Goal: Book appointment/travel/reservation

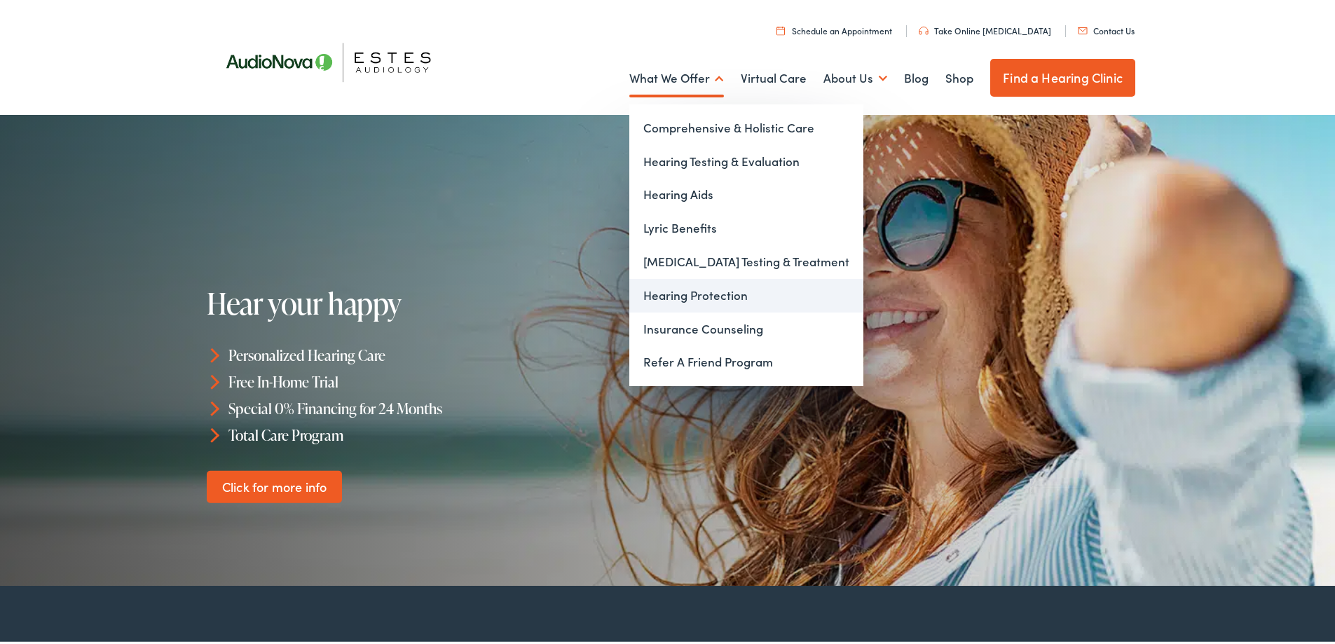
click at [669, 294] on link "Hearing Protection" at bounding box center [746, 293] width 234 height 34
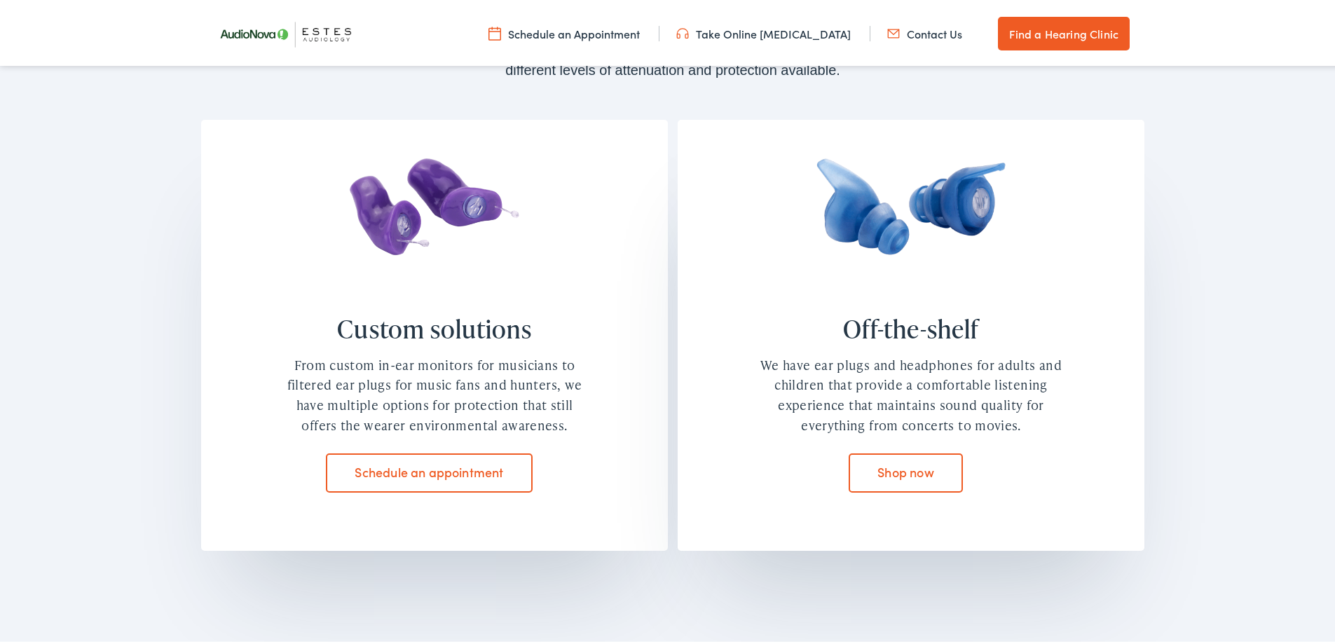
scroll to position [1191, 0]
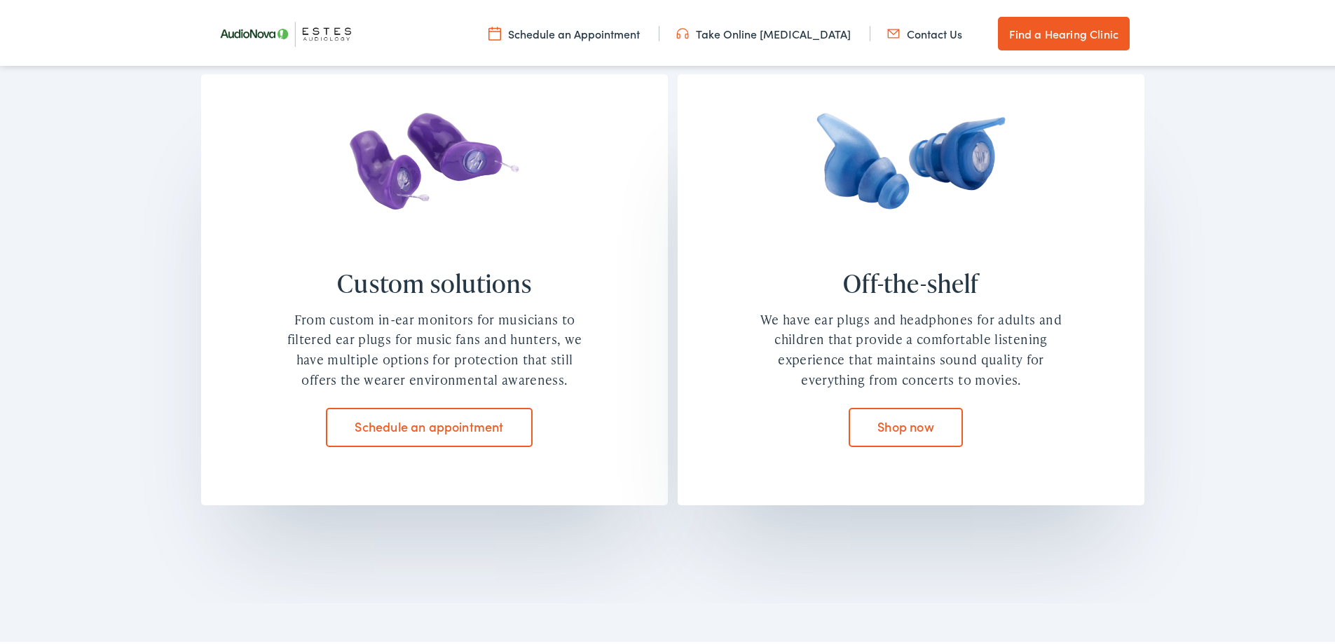
click at [457, 421] on link "Schedule an appointment" at bounding box center [429, 424] width 207 height 39
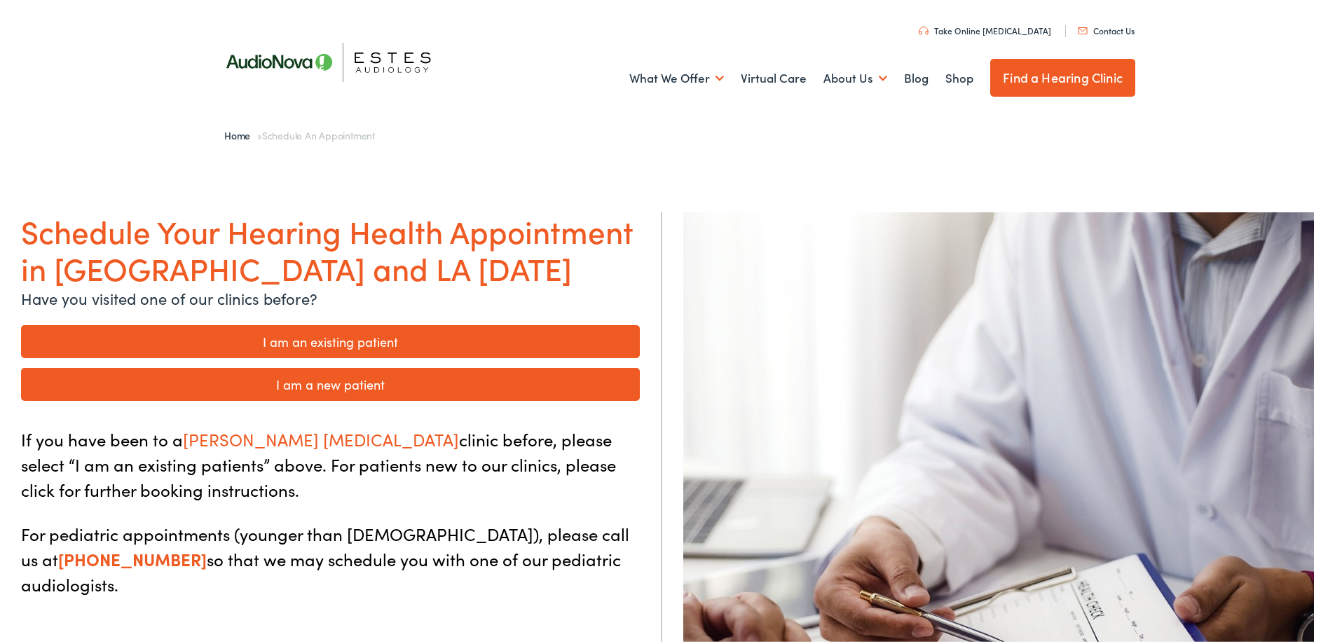
click at [472, 382] on link "I am a new patient" at bounding box center [330, 381] width 619 height 33
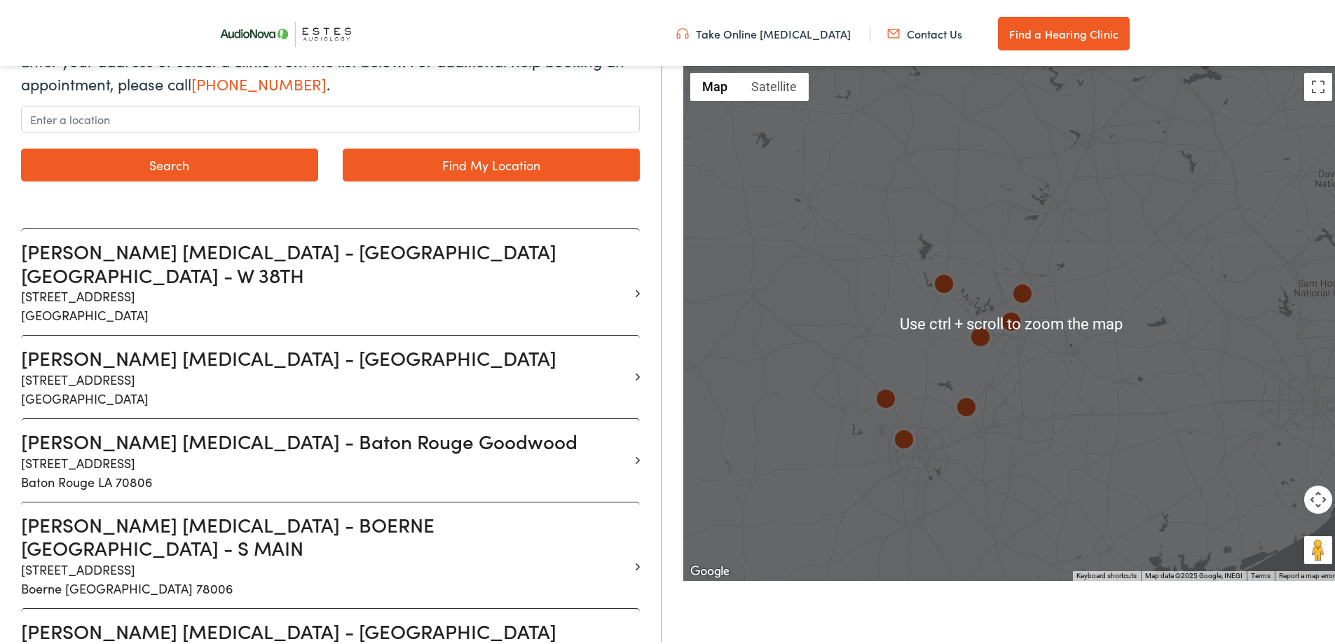
scroll to position [280, 0]
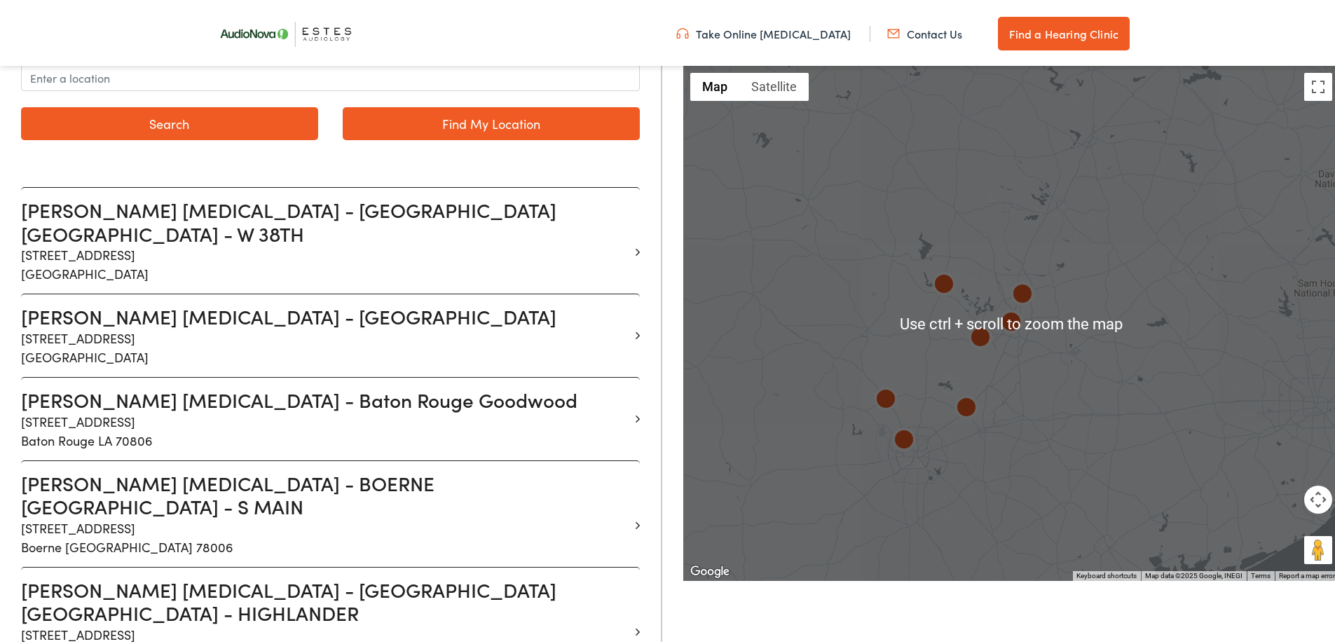
click at [1014, 341] on div at bounding box center [1011, 320] width 656 height 515
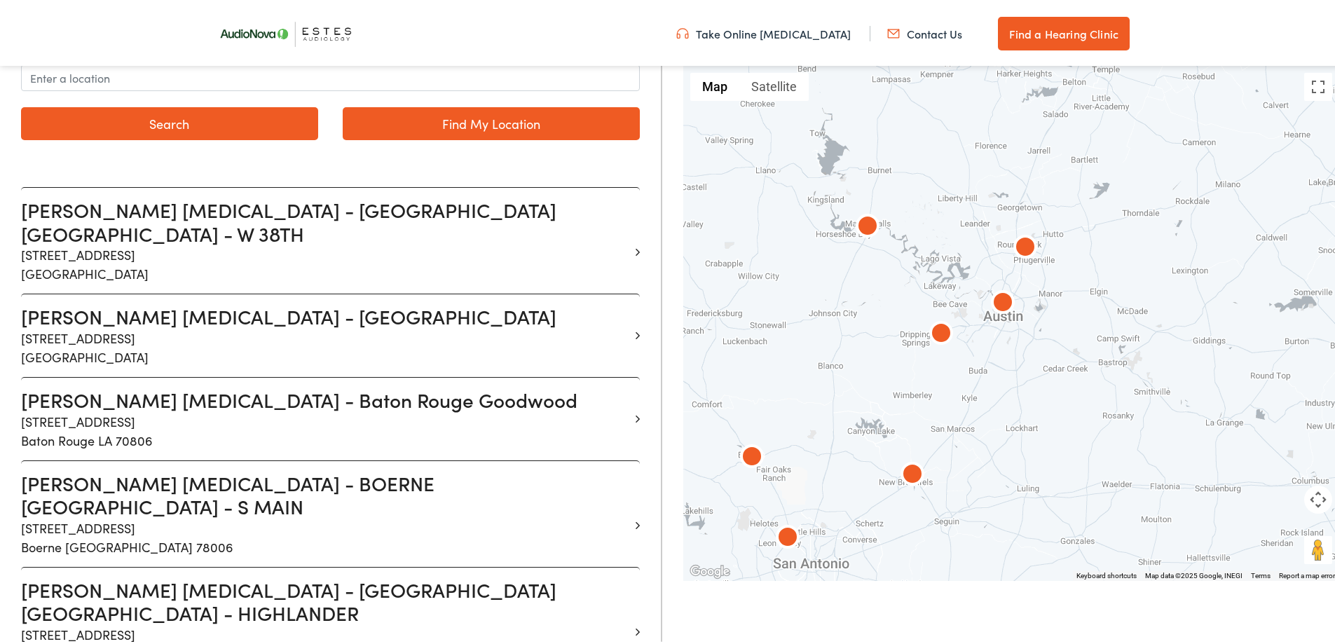
click at [1012, 338] on div at bounding box center [1011, 320] width 656 height 515
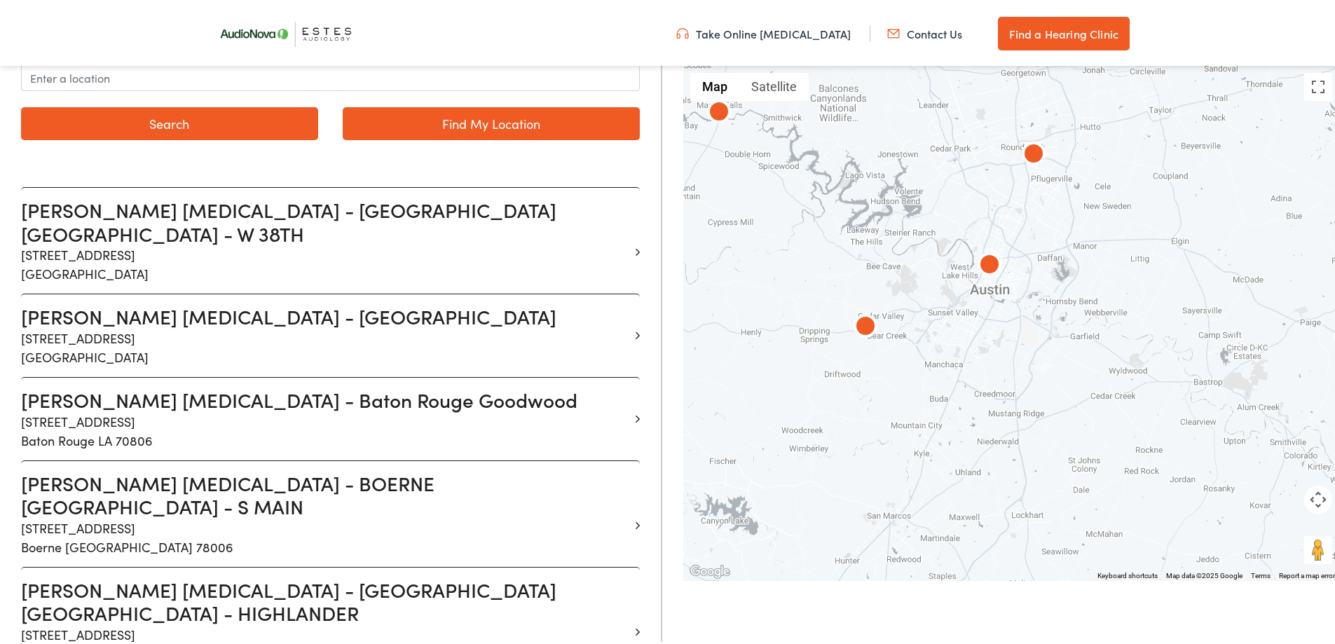
click at [1012, 338] on div at bounding box center [1011, 320] width 656 height 515
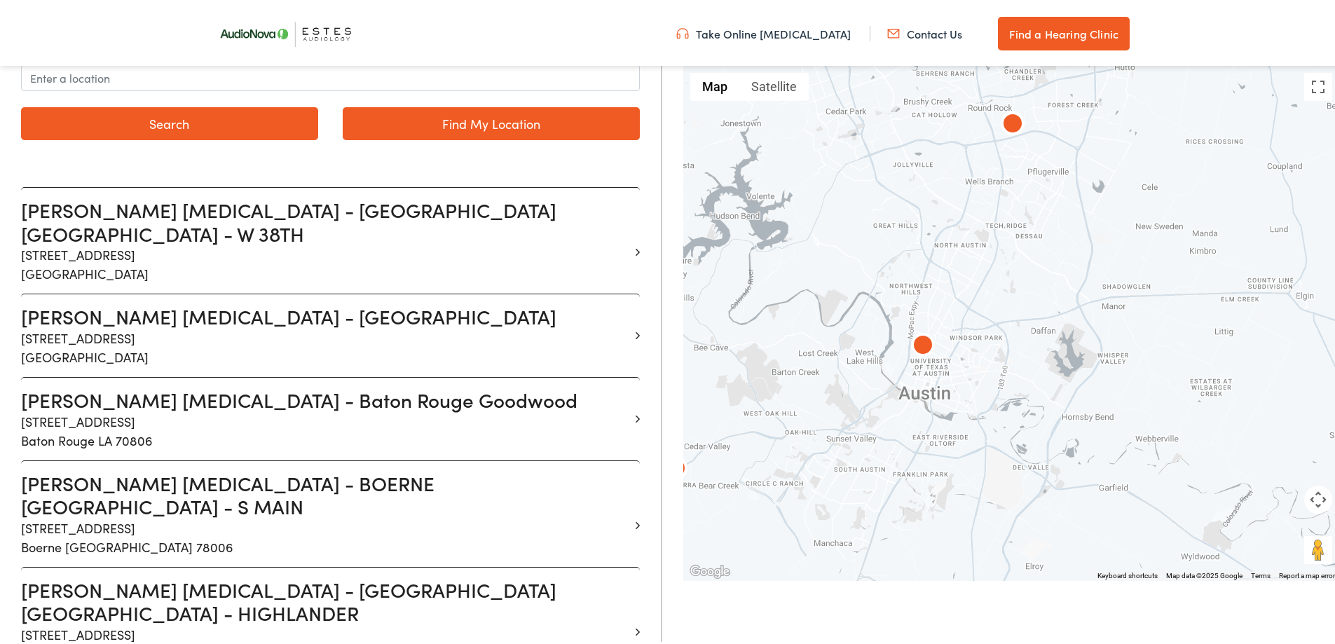
drag, startPoint x: 1106, startPoint y: 110, endPoint x: 1068, endPoint y: 273, distance: 167.6
click at [1068, 273] on div at bounding box center [1011, 320] width 656 height 515
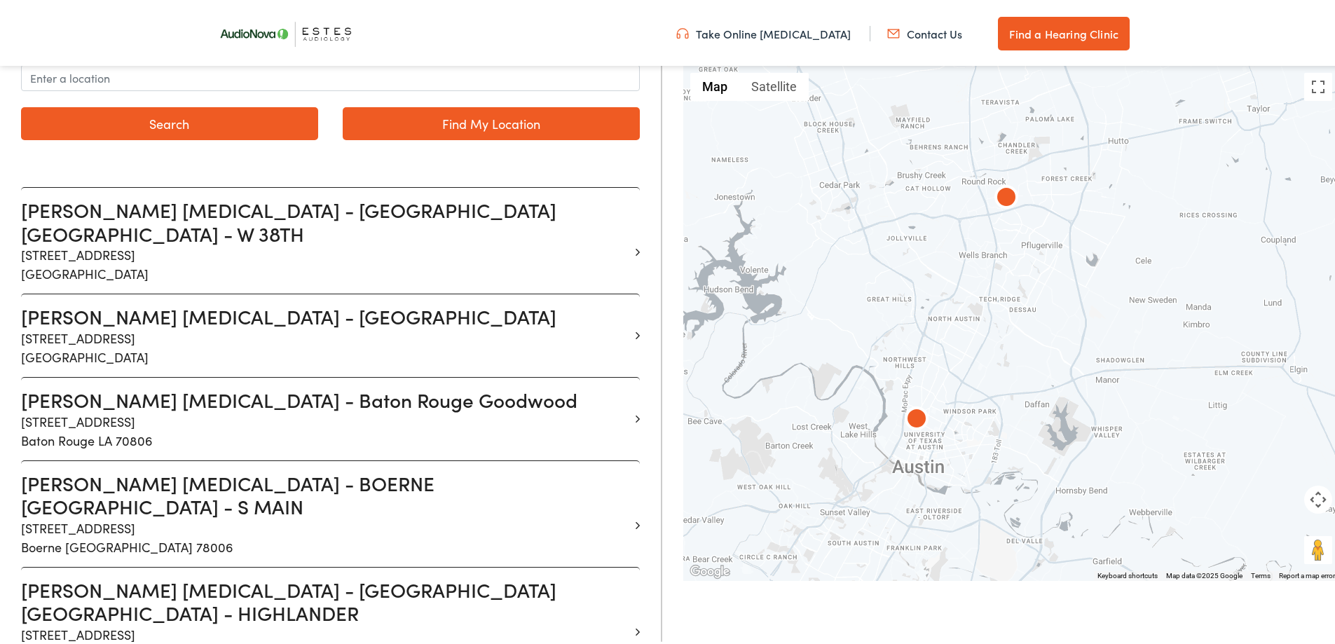
drag, startPoint x: 1065, startPoint y: 188, endPoint x: 1052, endPoint y: 281, distance: 94.1
click at [1053, 282] on div at bounding box center [1011, 320] width 656 height 515
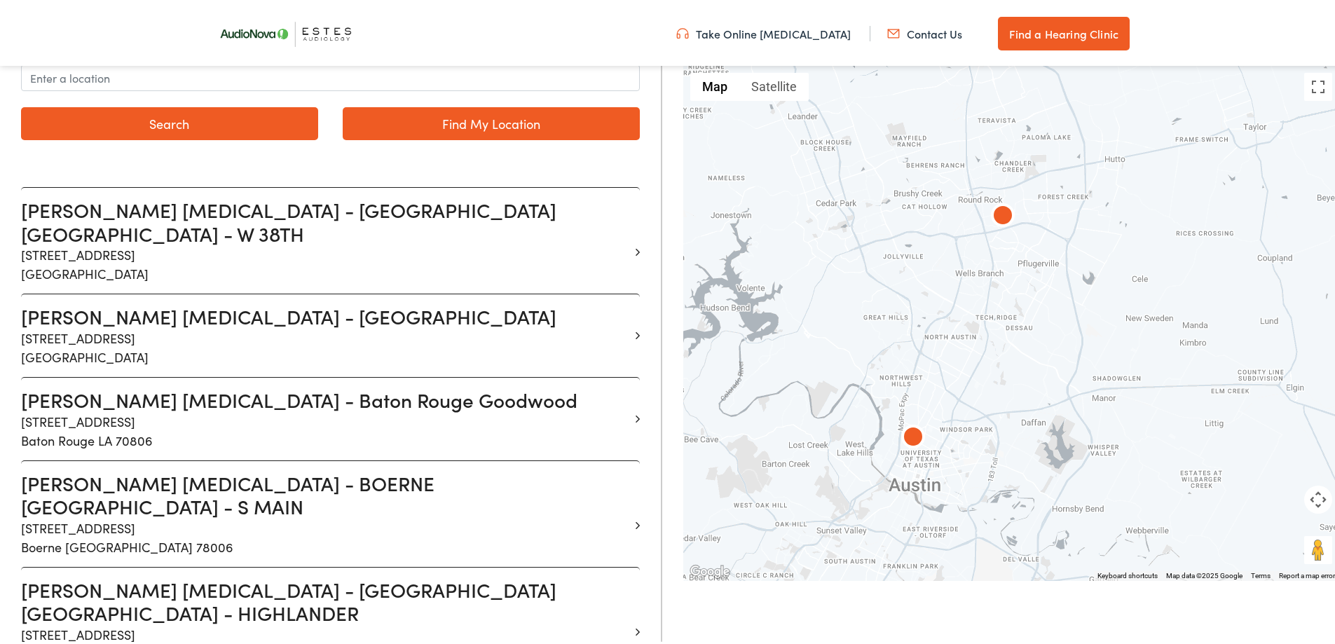
click at [989, 226] on img at bounding box center [1003, 215] width 34 height 34
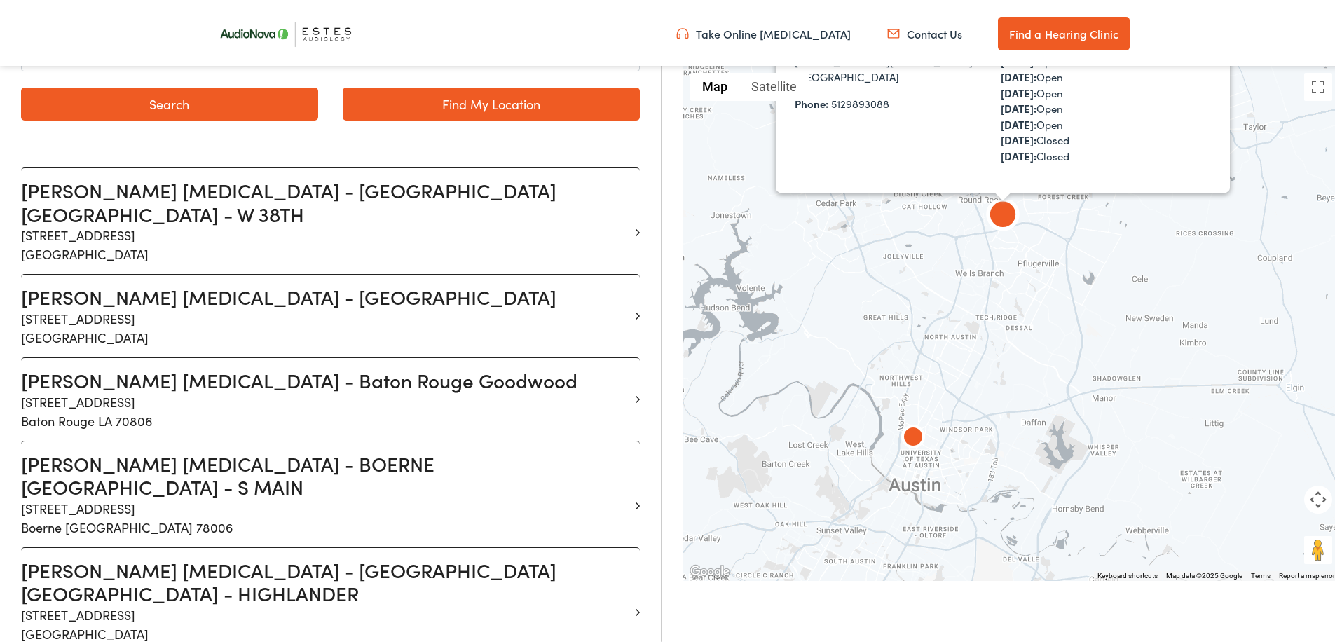
click at [1011, 321] on div "To navigate, press the arrow keys. Estes Audiology - ROUND ROCK TX - S AW GRIME…" at bounding box center [1339, 321] width 656 height 0
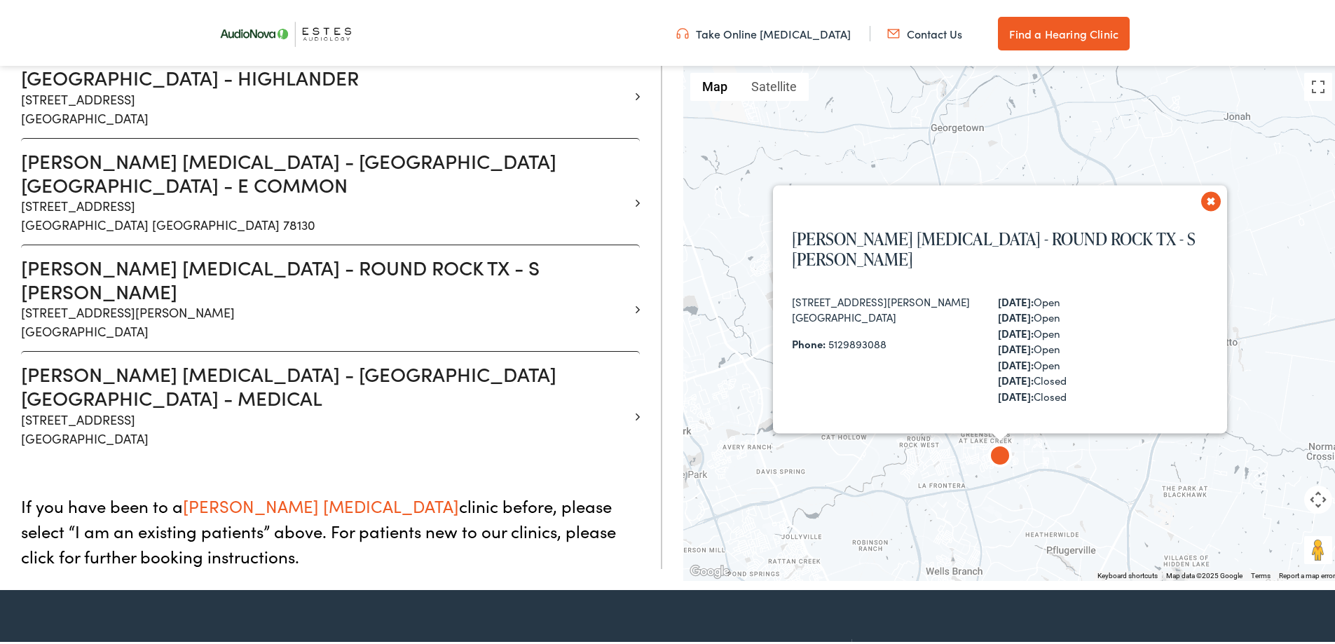
scroll to position [823, 0]
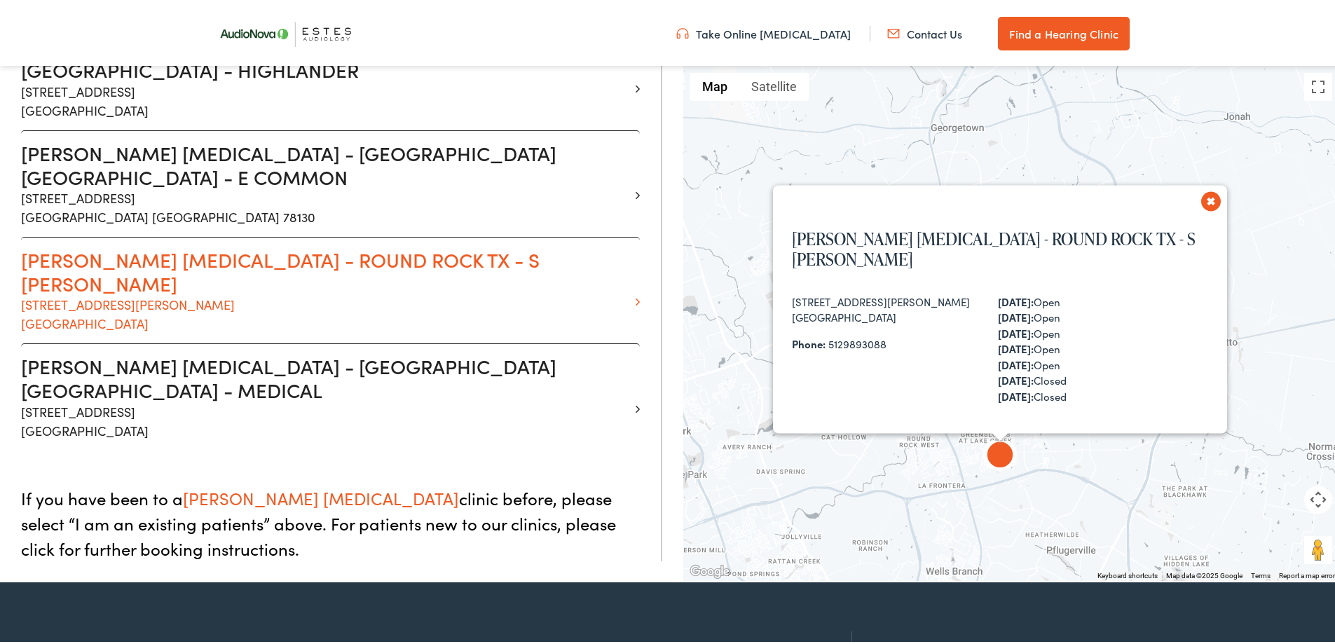
click at [397, 245] on h3 "Estes Audiology - ROUND ROCK TX - S AW GRIMES" at bounding box center [325, 268] width 608 height 47
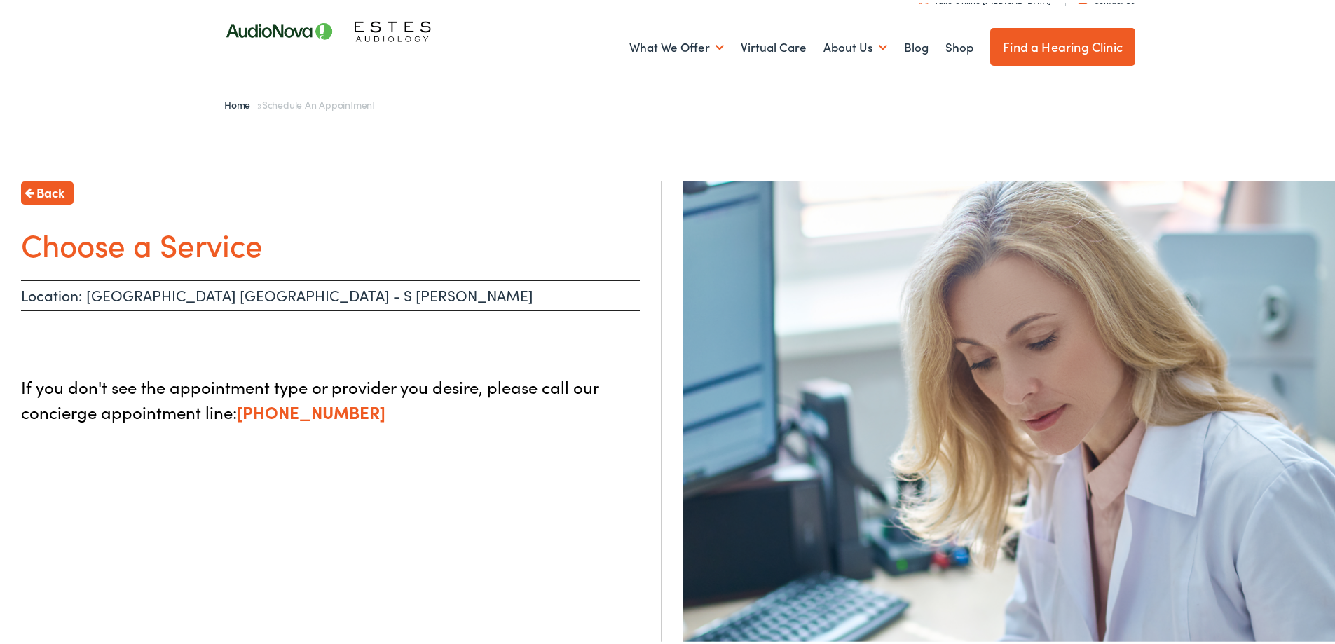
scroll to position [19, 0]
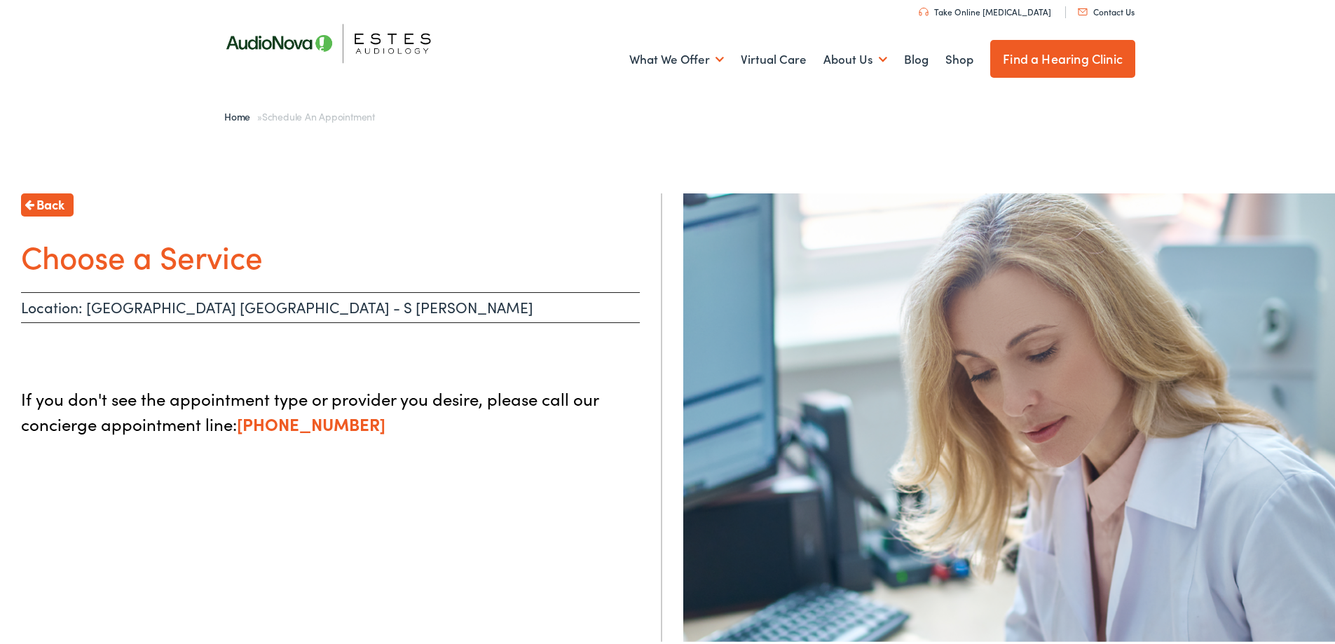
click at [174, 311] on p "Location: ROUND ROCK TX - S AW GRIMES" at bounding box center [330, 304] width 619 height 31
click at [45, 199] on span "Back" at bounding box center [50, 201] width 28 height 19
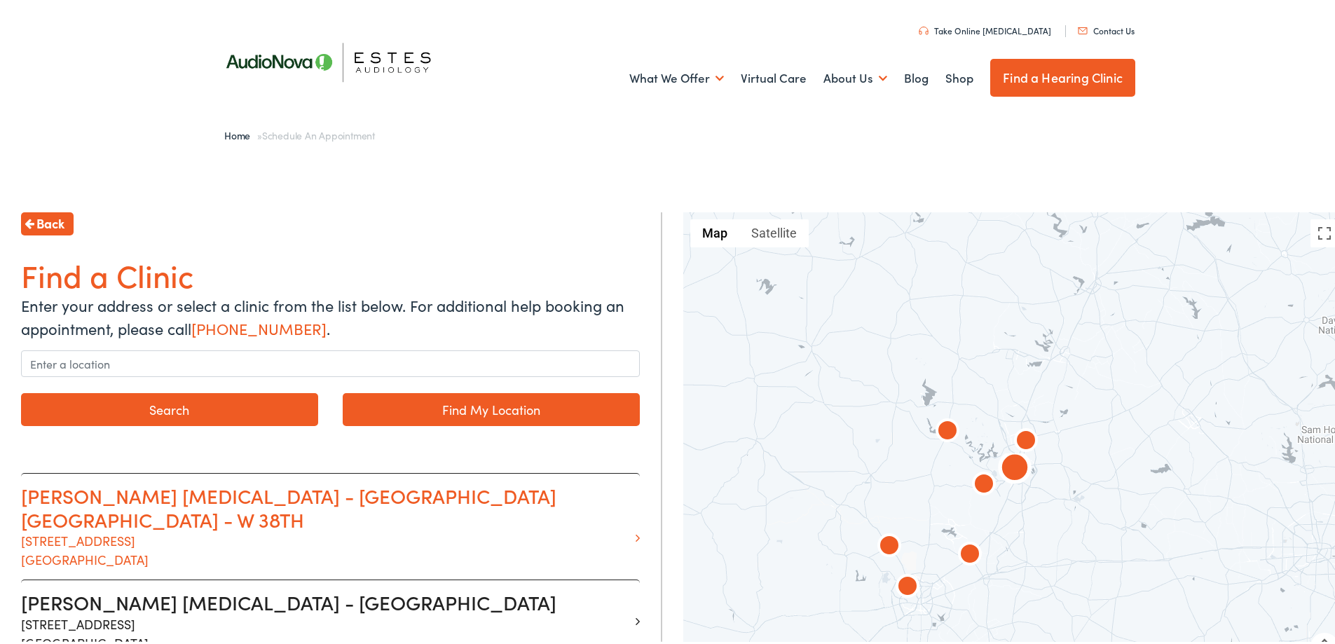
click at [293, 528] on p "1206 W. 38th Street Suite 3101 Austin TX 78705" at bounding box center [325, 547] width 608 height 38
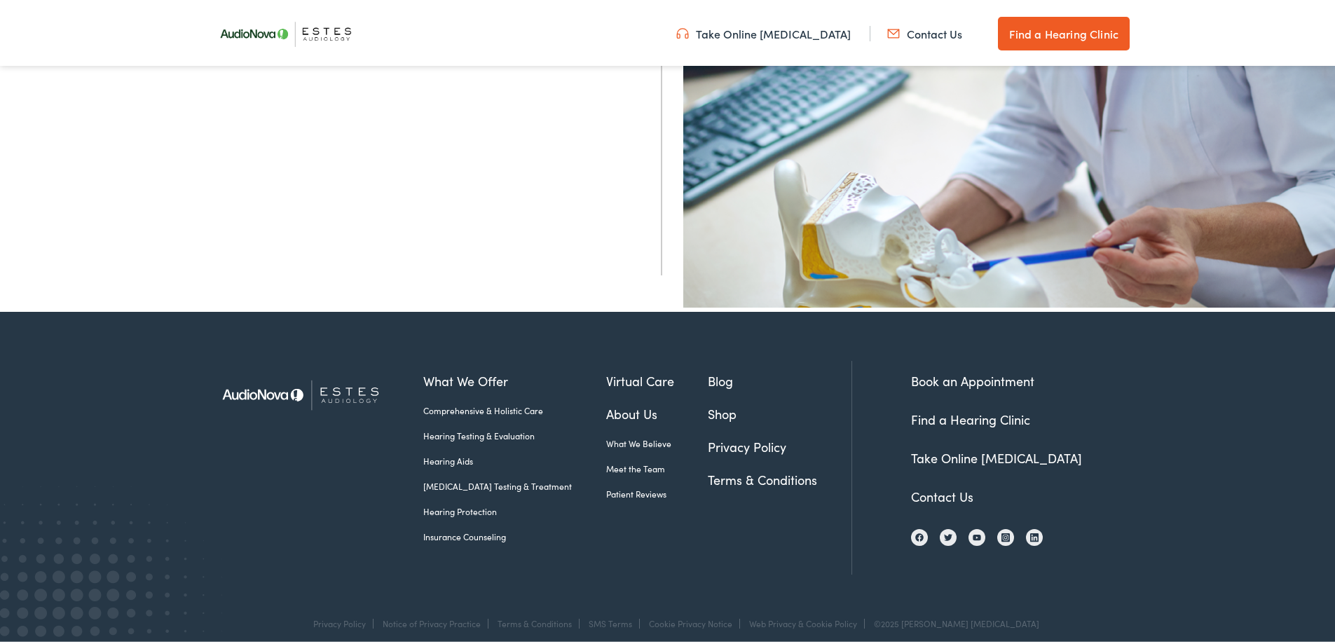
scroll to position [579, 0]
